Goal: Use online tool/utility: Use online tool/utility

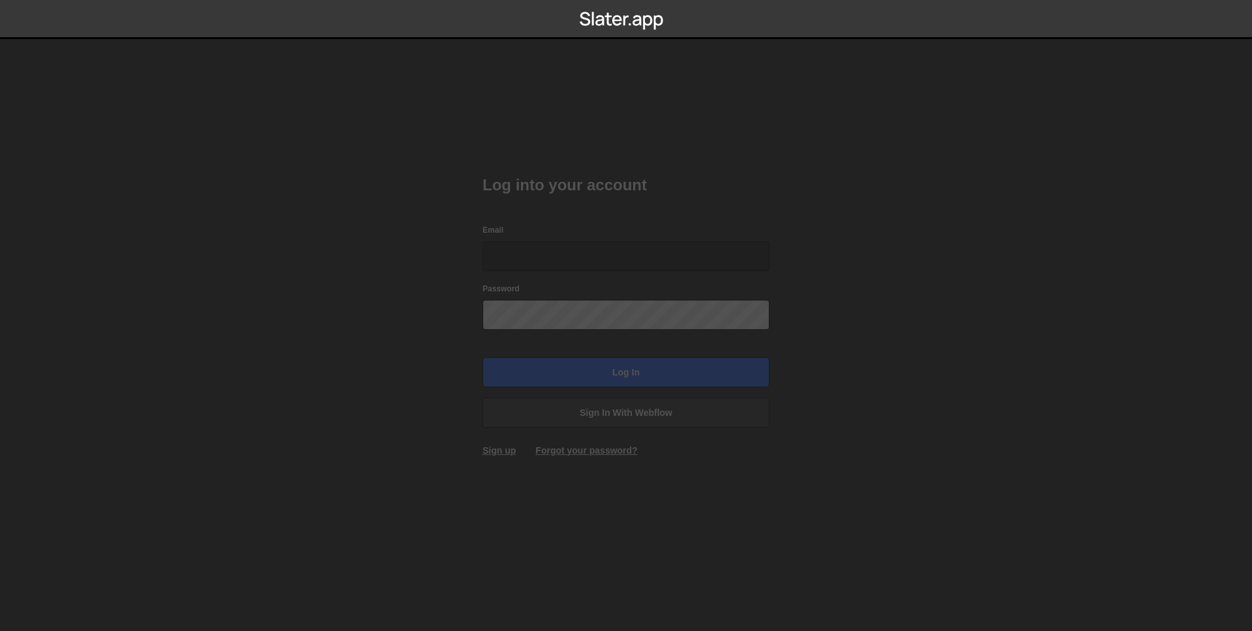
click at [529, 246] on input "Email" at bounding box center [625, 256] width 287 height 30
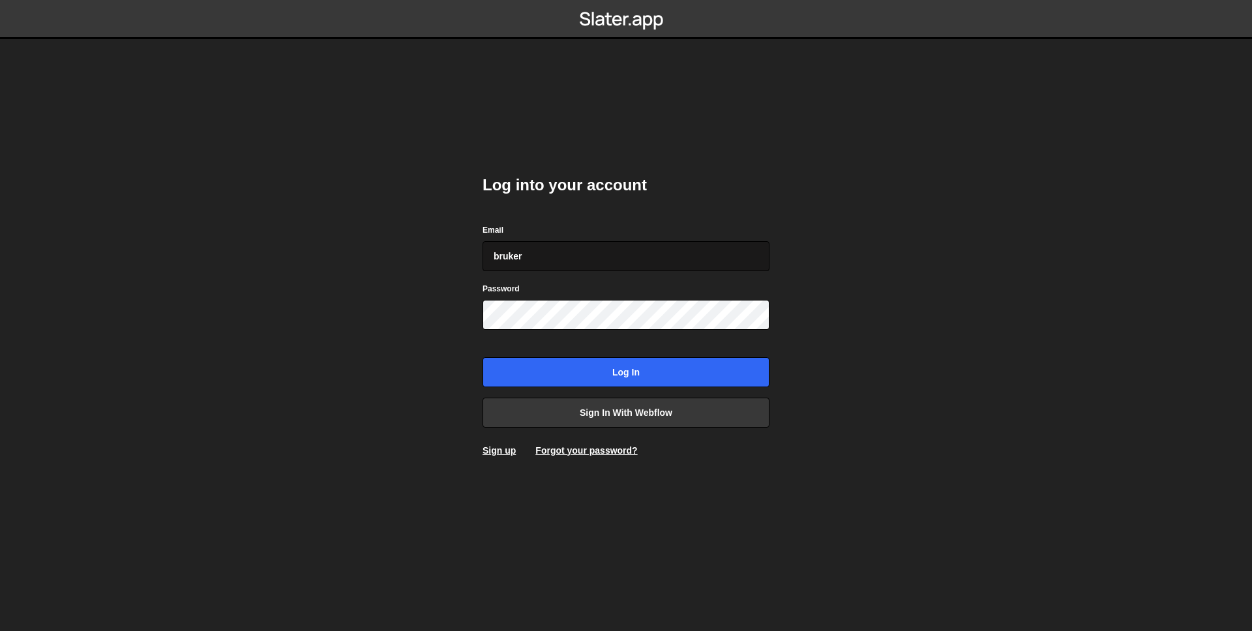
type input "bruker@folk.no"
click at [482, 357] on input "Log in" at bounding box center [625, 372] width 287 height 30
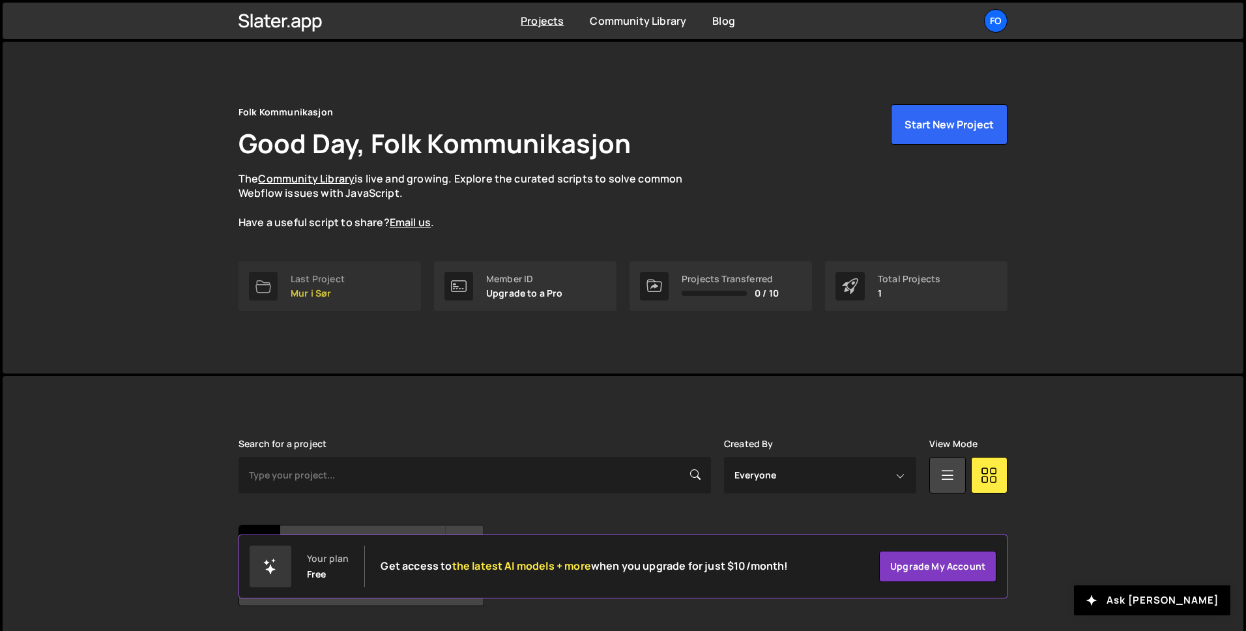
click at [344, 293] on p "Mur i Sør" at bounding box center [318, 293] width 54 height 10
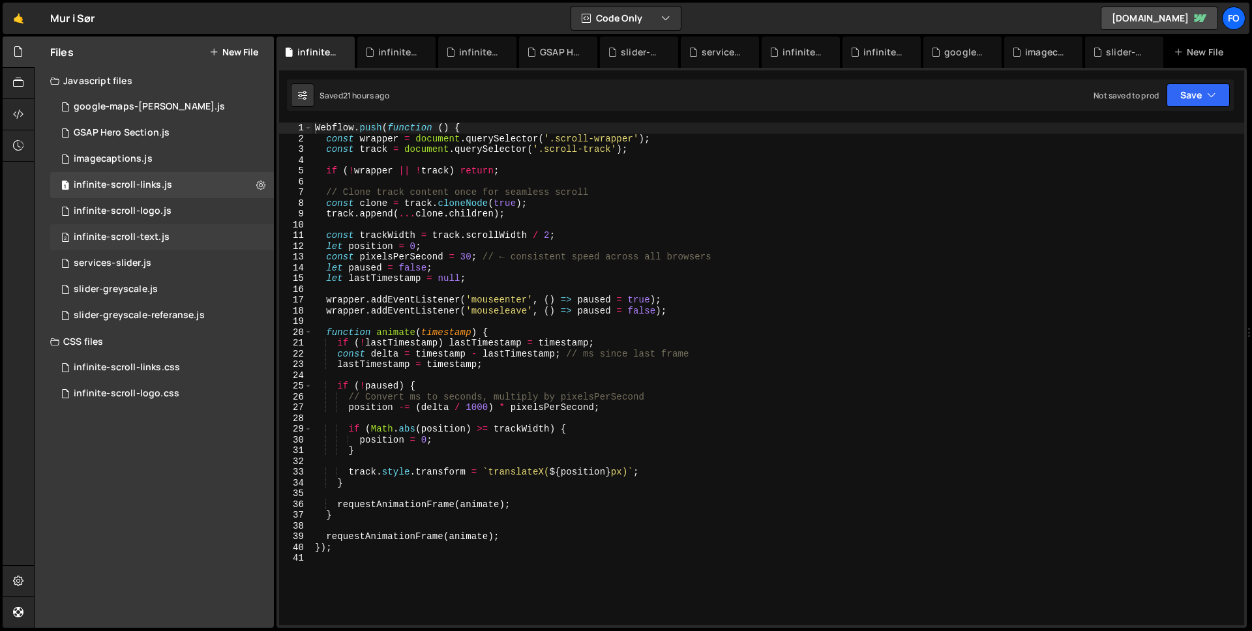
click at [141, 228] on div "2 infinite-scroll-text.js 0" at bounding box center [162, 237] width 224 height 26
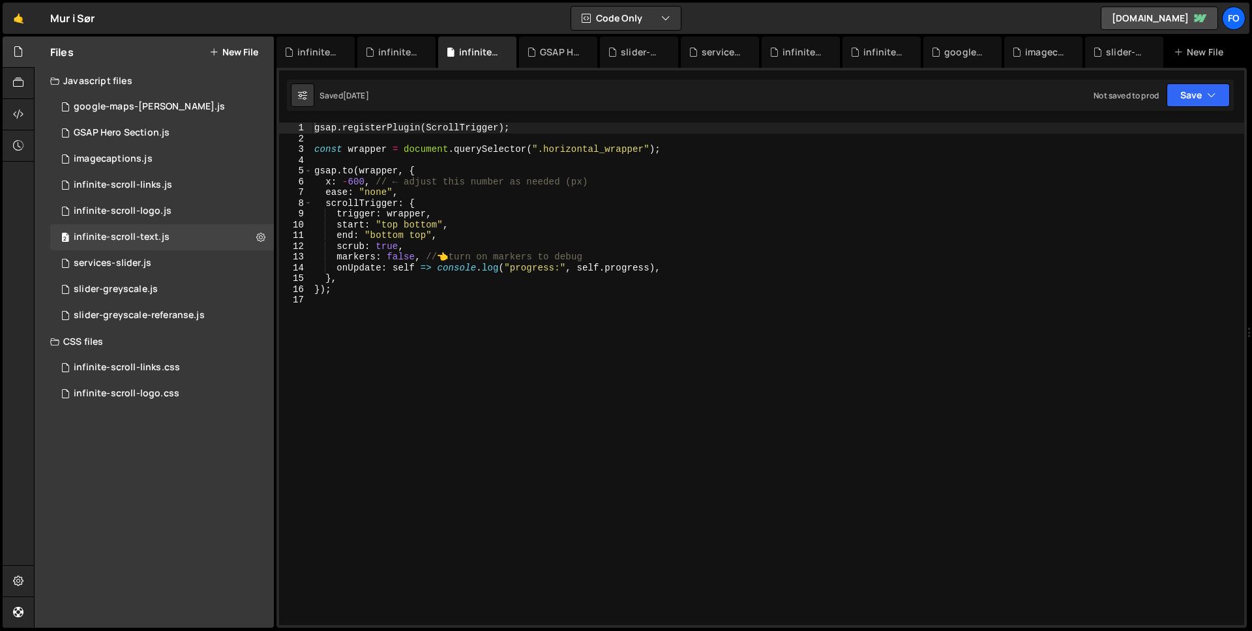
click at [409, 301] on div "gsap . registerPlugin ( ScrollTrigger ) ; const wrapper = document . querySelec…" at bounding box center [778, 385] width 932 height 524
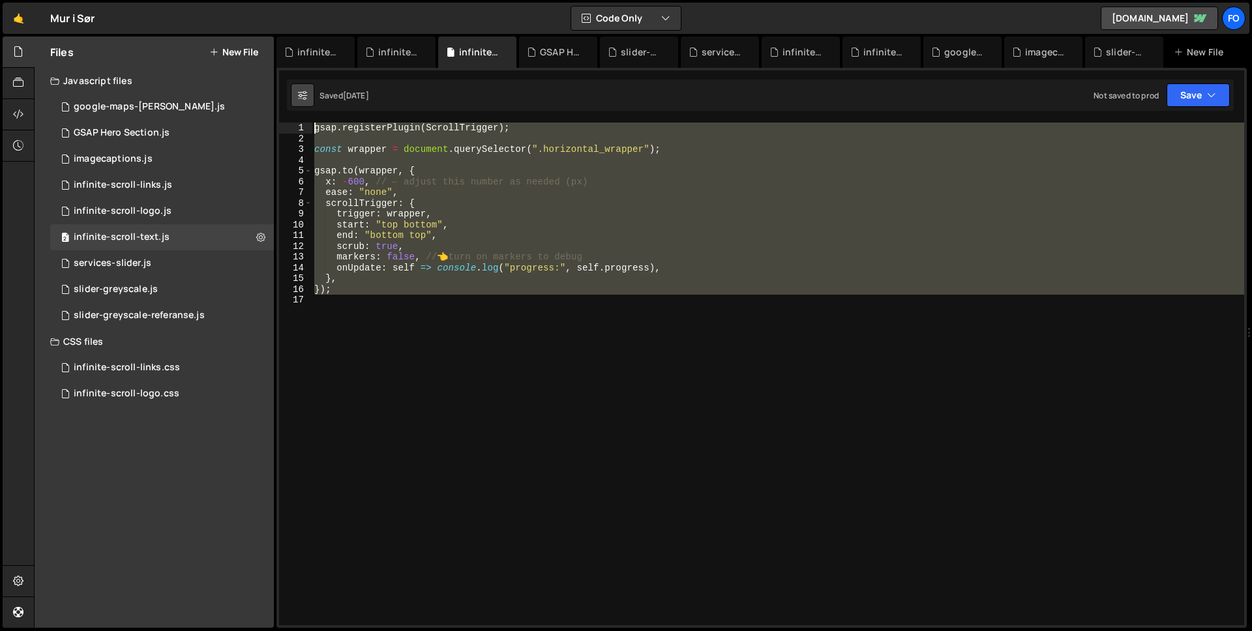
drag, startPoint x: 401, startPoint y: 301, endPoint x: 296, endPoint y: 93, distance: 232.9
click at [296, 93] on div "Debug Explain Copy infinite-scroll-links.js infinite-scroll-links.css infinite-…" at bounding box center [761, 333] width 970 height 592
drag, startPoint x: 403, startPoint y: 190, endPoint x: 379, endPoint y: 184, distance: 24.4
click at [403, 190] on div "gsap . registerPlugin ( ScrollTrigger ) ; const wrapper = document . querySelec…" at bounding box center [778, 374] width 932 height 503
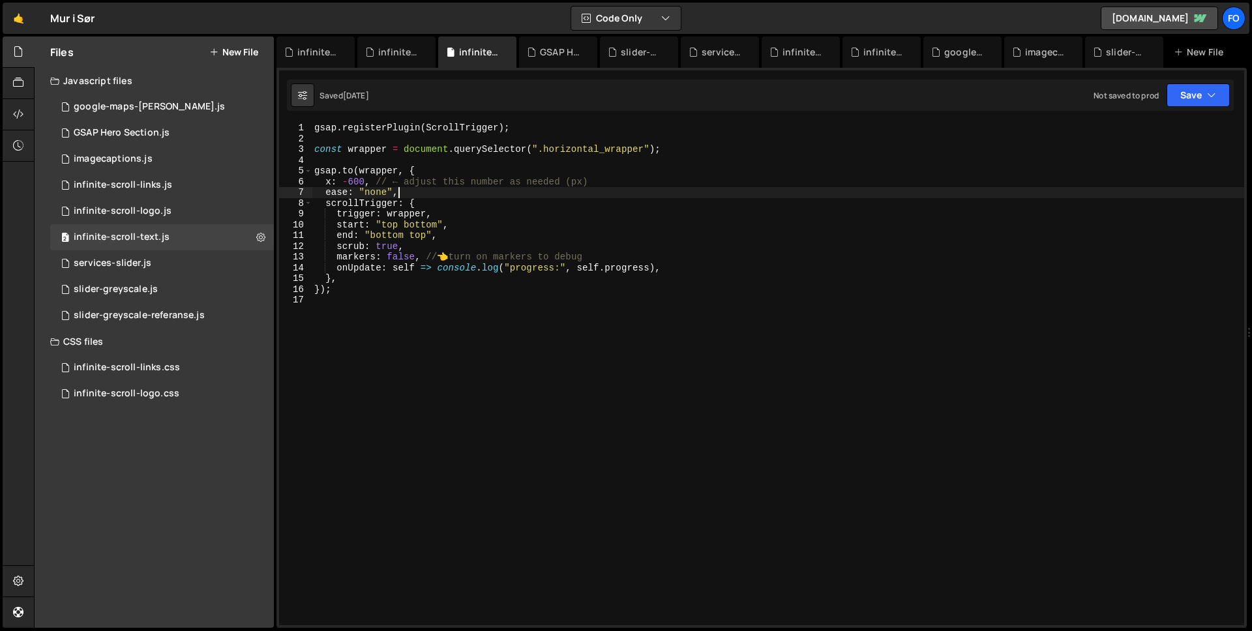
click at [332, 178] on div "gsap . registerPlugin ( ScrollTrigger ) ; const wrapper = document . querySelec…" at bounding box center [778, 385] width 932 height 524
click at [392, 180] on div "gsap . registerPlugin ( ScrollTrigger ) ; const wrapper = document . querySelec…" at bounding box center [778, 385] width 932 height 524
click at [1203, 98] on button "Save" at bounding box center [1197, 94] width 63 height 23
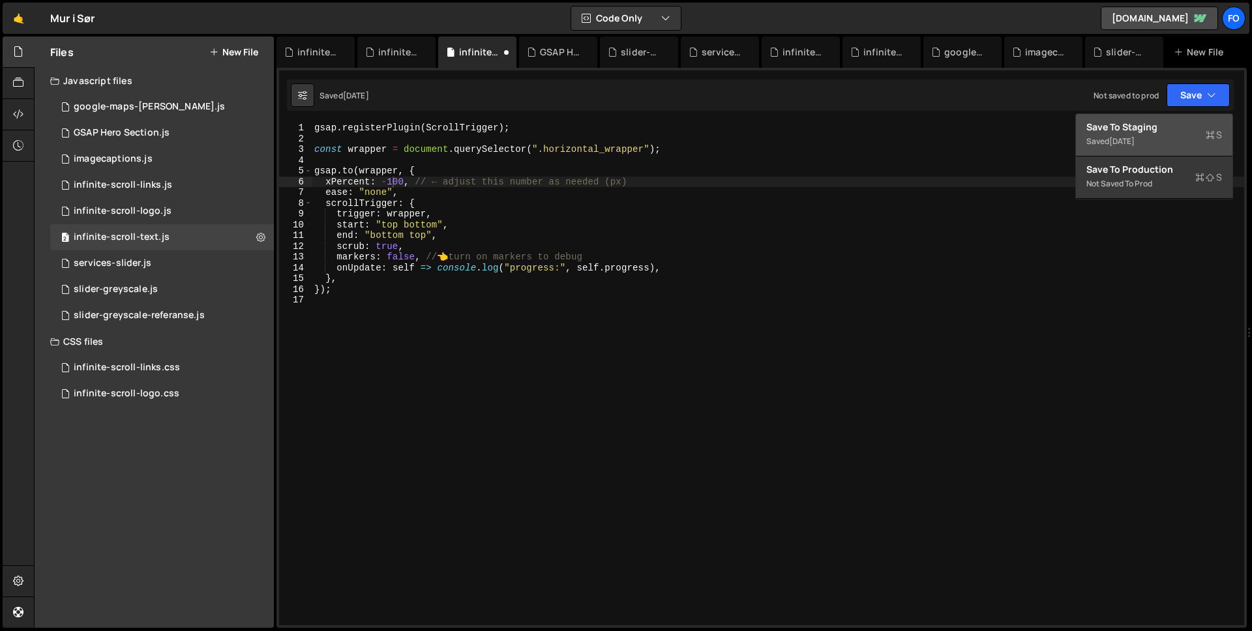
click at [1182, 132] on div "Save to Staging S" at bounding box center [1154, 127] width 136 height 13
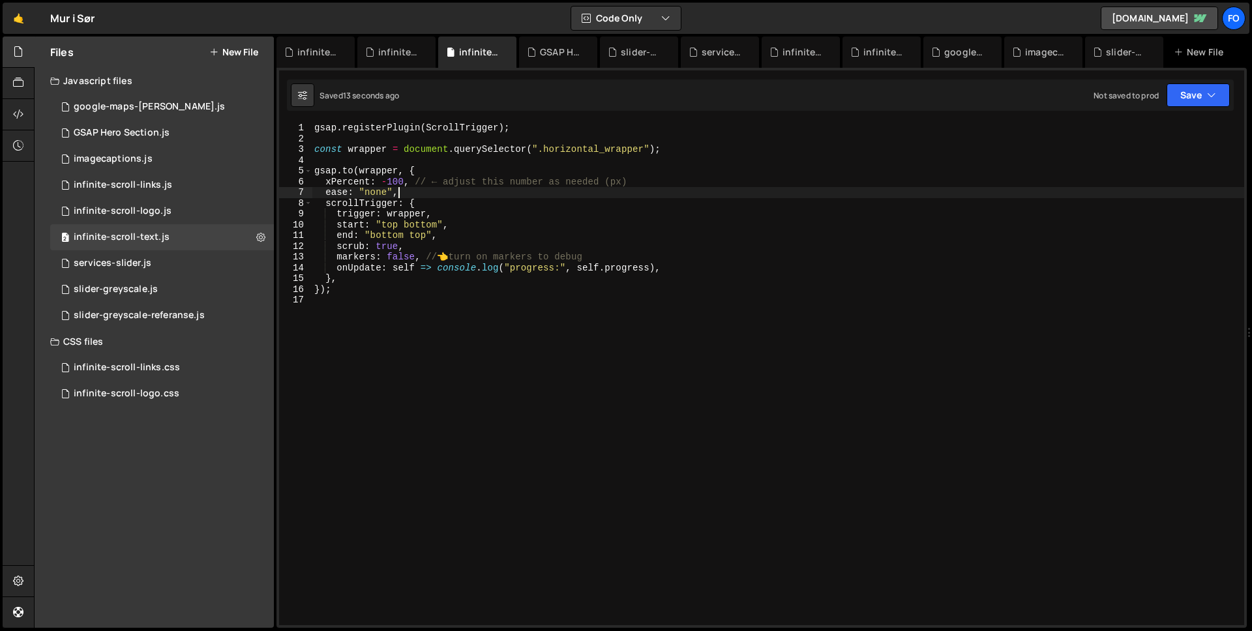
click at [468, 188] on div "gsap . registerPlugin ( ScrollTrigger ) ; const wrapper = document . querySelec…" at bounding box center [778, 385] width 932 height 524
click at [490, 218] on div "gsap . registerPlugin ( ScrollTrigger ) ; const wrapper = document . querySelec…" at bounding box center [778, 385] width 932 height 524
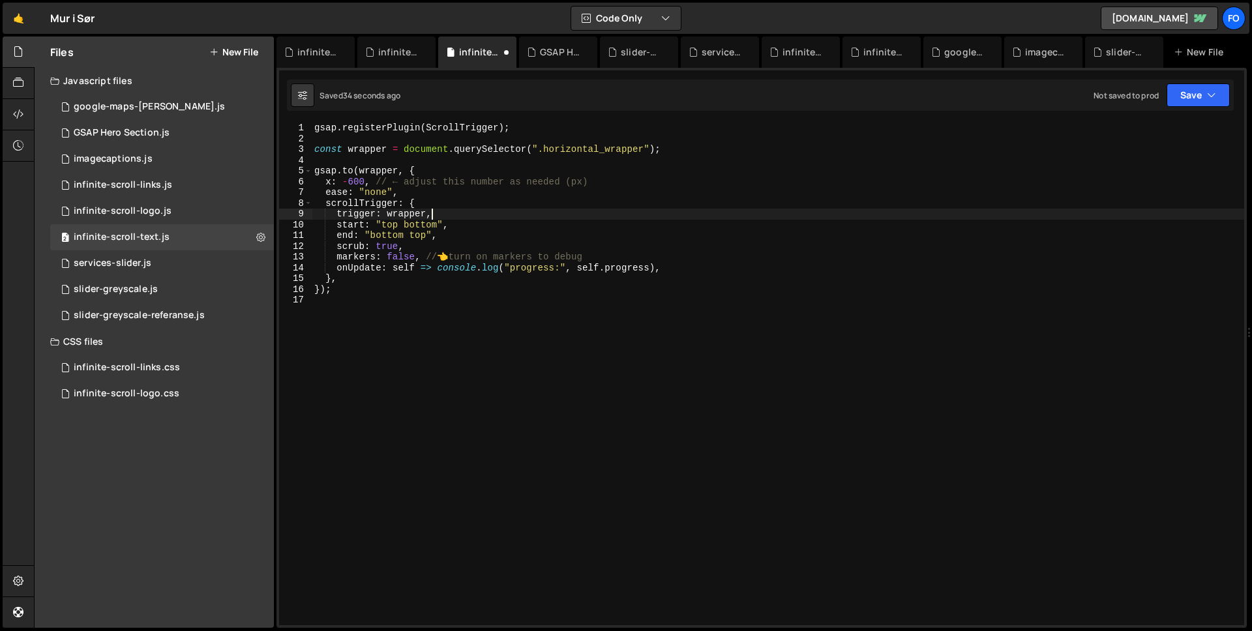
click at [598, 272] on div "gsap . registerPlugin ( ScrollTrigger ) ; const wrapper = document . querySelec…" at bounding box center [778, 385] width 932 height 524
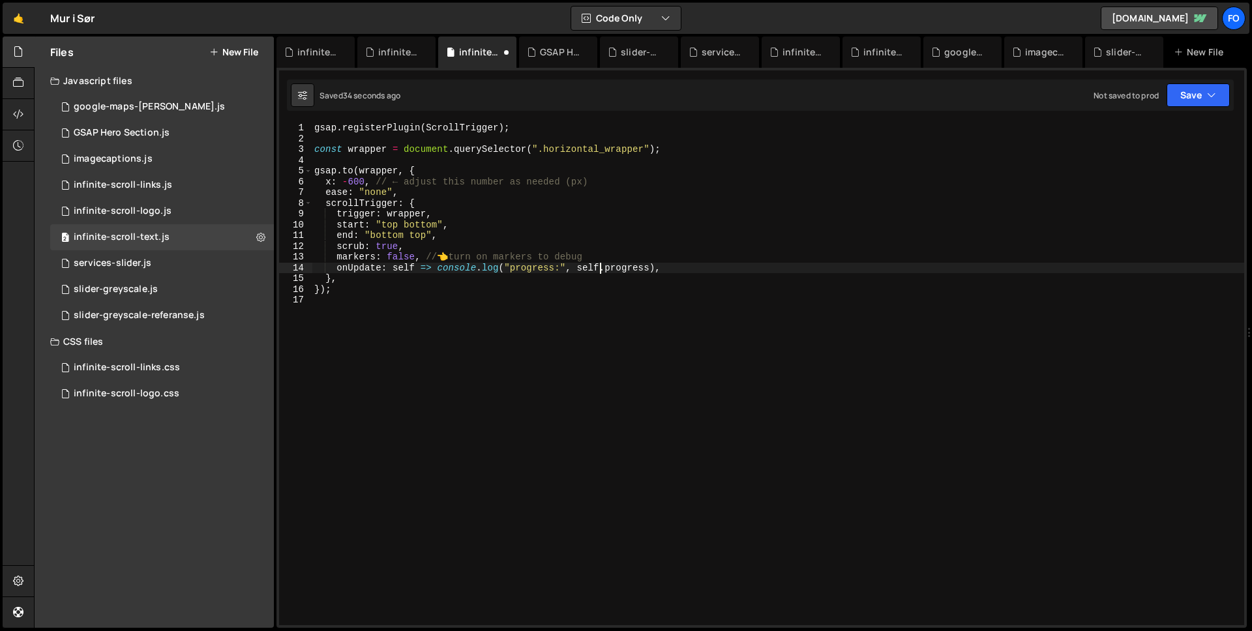
type textarea "});"
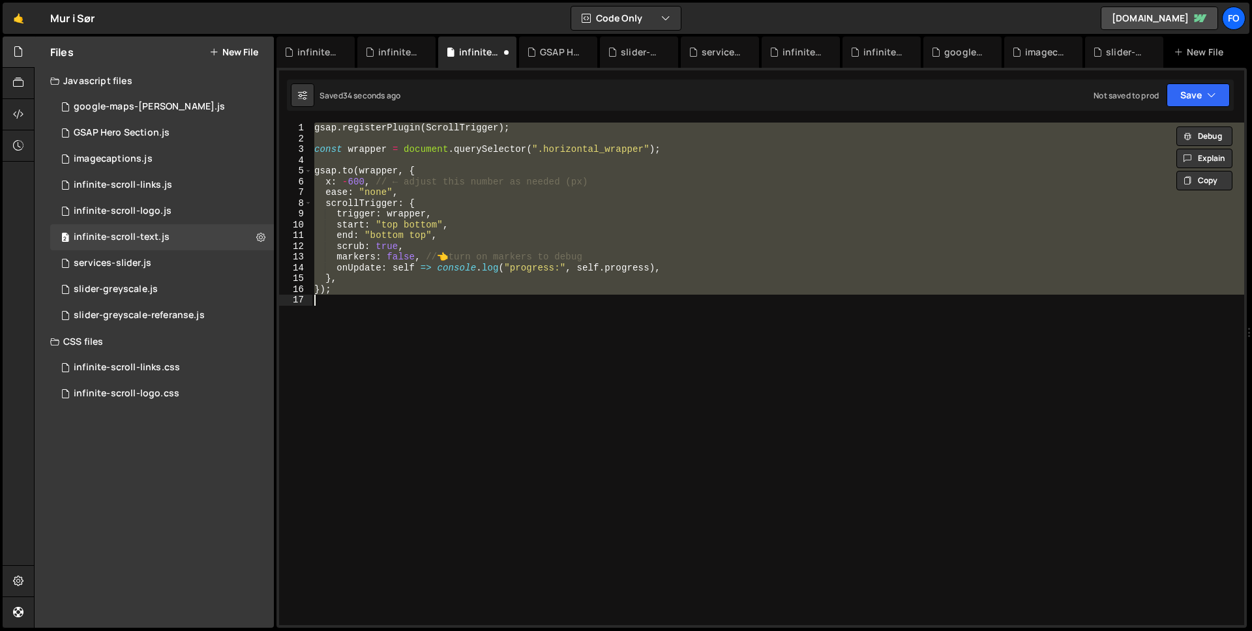
paste textarea
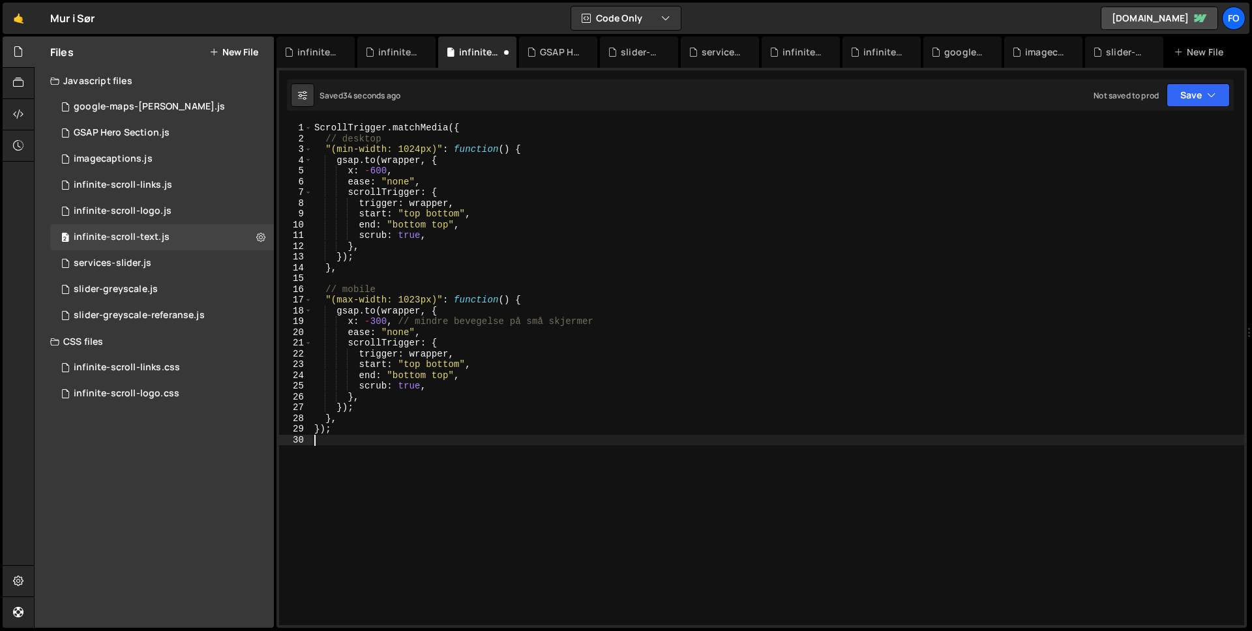
scroll to position [0, 0]
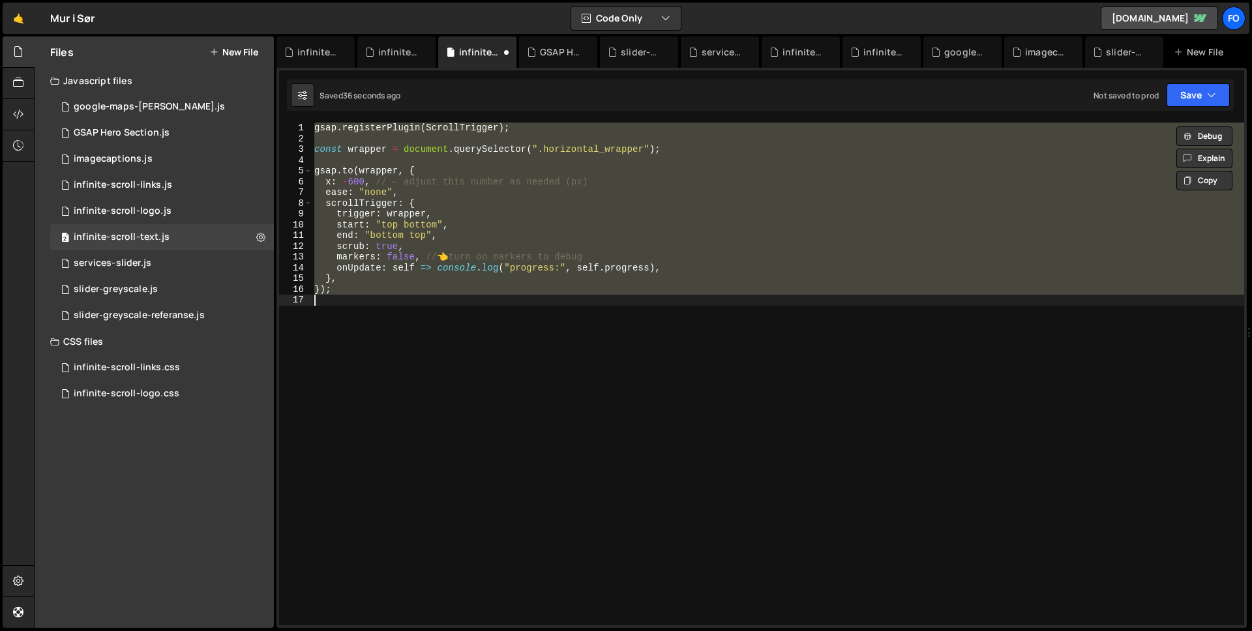
click at [779, 220] on div "gsap . registerPlugin ( ScrollTrigger ) ; const wrapper = document . querySelec…" at bounding box center [778, 374] width 932 height 503
type textarea "start: "top bottom","
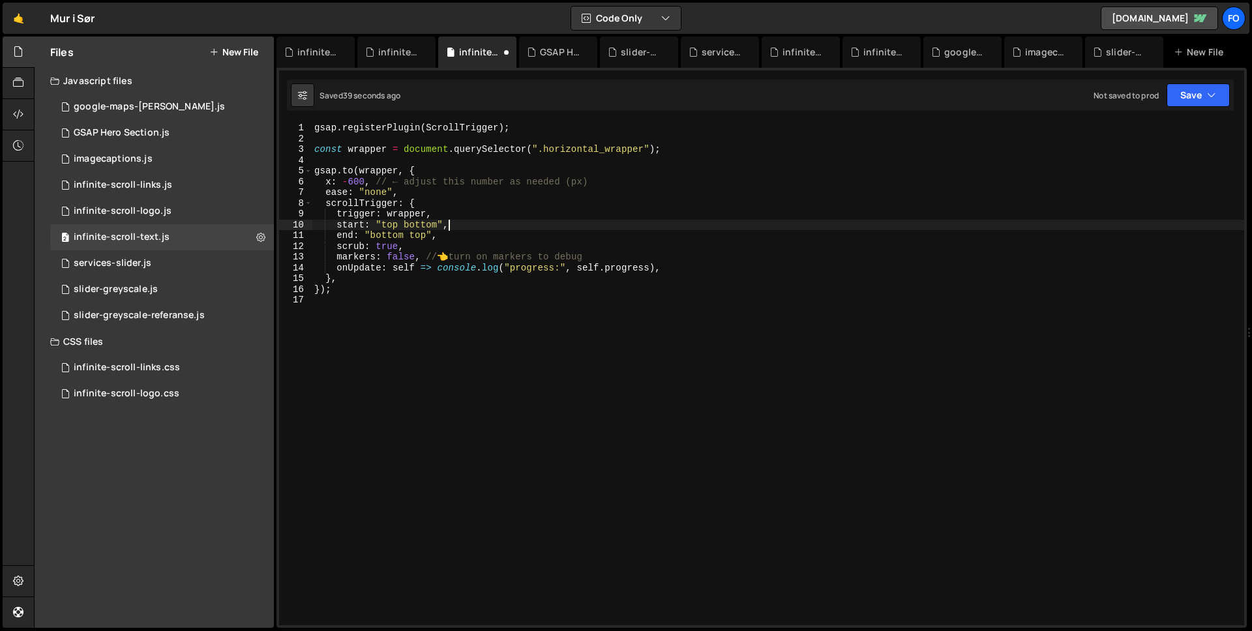
click at [705, 310] on div "gsap . registerPlugin ( ScrollTrigger ) ; const wrapper = document . querySelec…" at bounding box center [778, 385] width 932 height 524
drag, startPoint x: 495, startPoint y: 194, endPoint x: 401, endPoint y: 184, distance: 94.4
click at [494, 194] on div "gsap . registerPlugin ( ScrollTrigger ) ; const wrapper = document . querySelec…" at bounding box center [778, 385] width 932 height 524
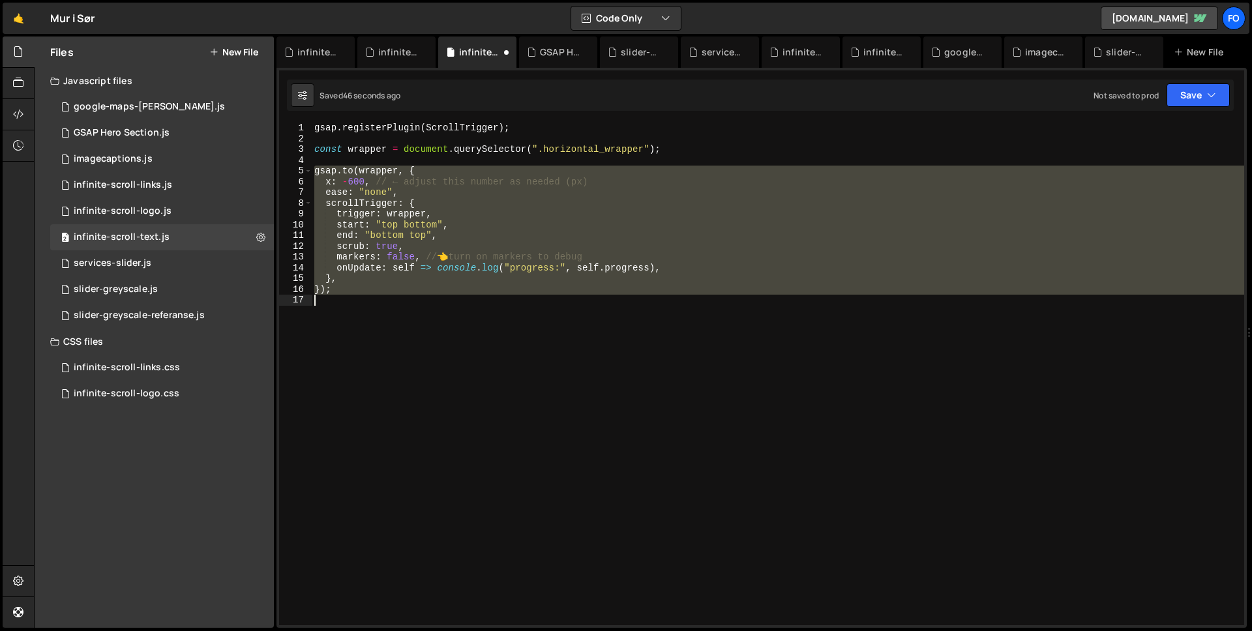
drag, startPoint x: 314, startPoint y: 169, endPoint x: 427, endPoint y: 314, distance: 183.9
click at [427, 314] on div "gsap . registerPlugin ( ScrollTrigger ) ; const wrapper = document . querySelec…" at bounding box center [778, 385] width 932 height 524
type textarea "});"
paste textarea
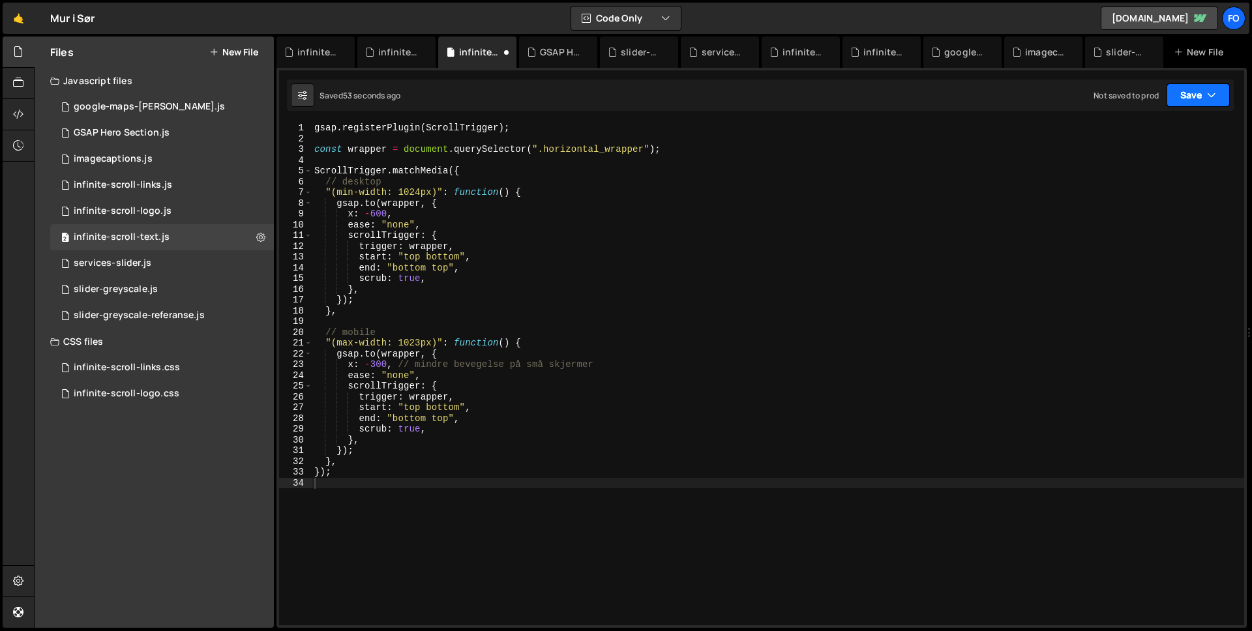
click at [1192, 104] on button "Save" at bounding box center [1197, 94] width 63 height 23
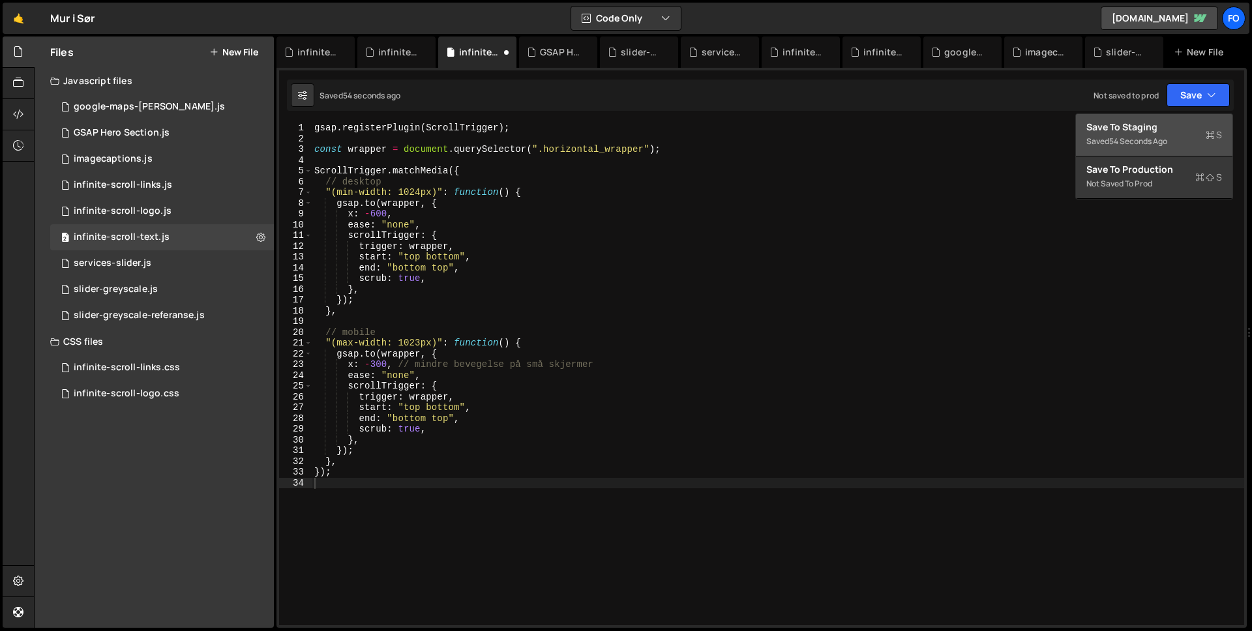
click at [1191, 126] on div "Save to Staging S" at bounding box center [1154, 127] width 136 height 13
